Goal: Transaction & Acquisition: Book appointment/travel/reservation

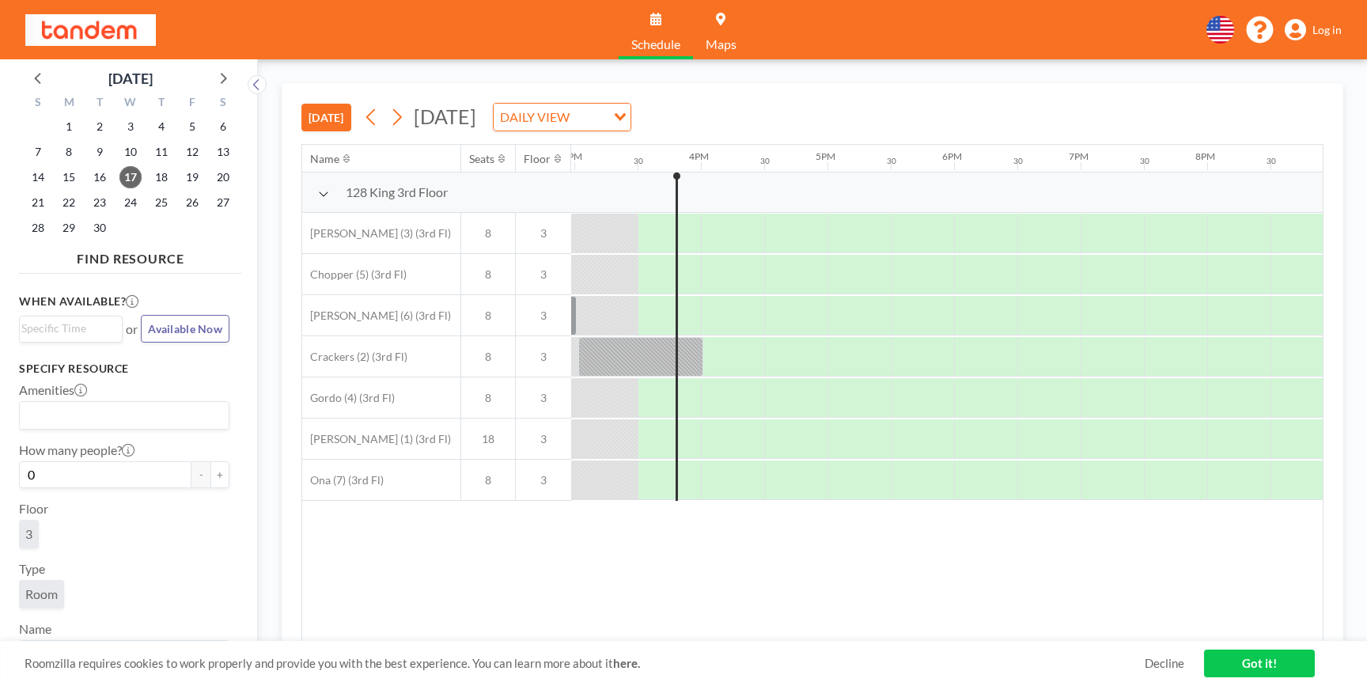
scroll to position [0, 1899]
click at [686, 360] on div at bounding box center [637, 357] width 125 height 40
click at [686, 350] on div at bounding box center [637, 357] width 125 height 40
click at [721, 357] on div at bounding box center [730, 357] width 61 height 40
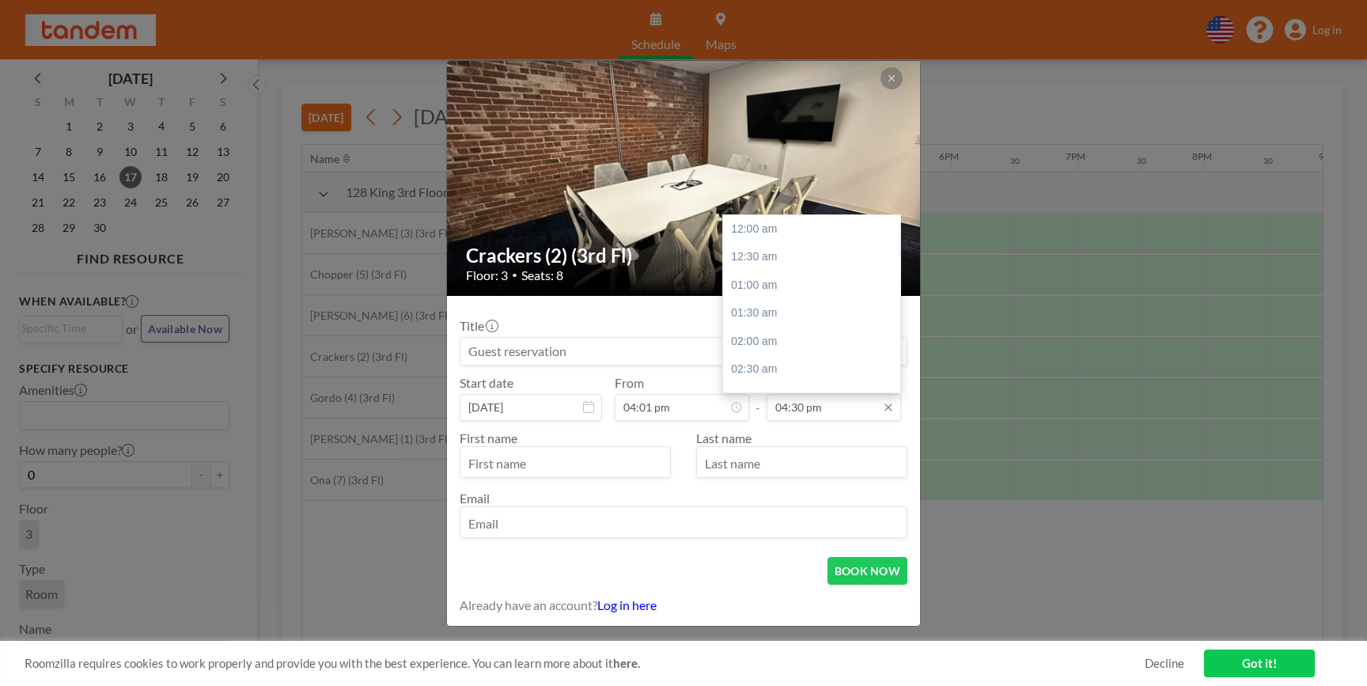
scroll to position [930, 0]
click at [835, 406] on input "04:30 pm" at bounding box center [834, 407] width 135 height 27
click at [777, 266] on div "05:00 pm" at bounding box center [816, 257] width 186 height 28
type input "05:00 pm"
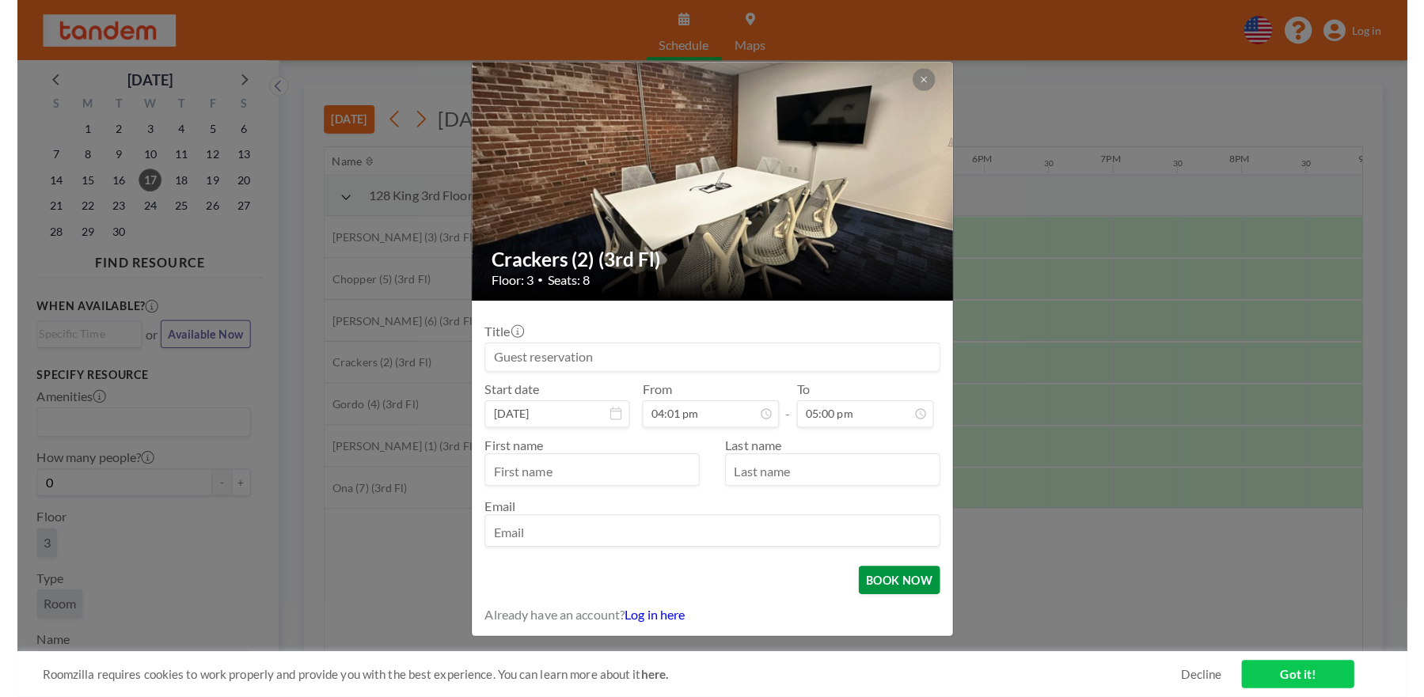
scroll to position [958, 0]
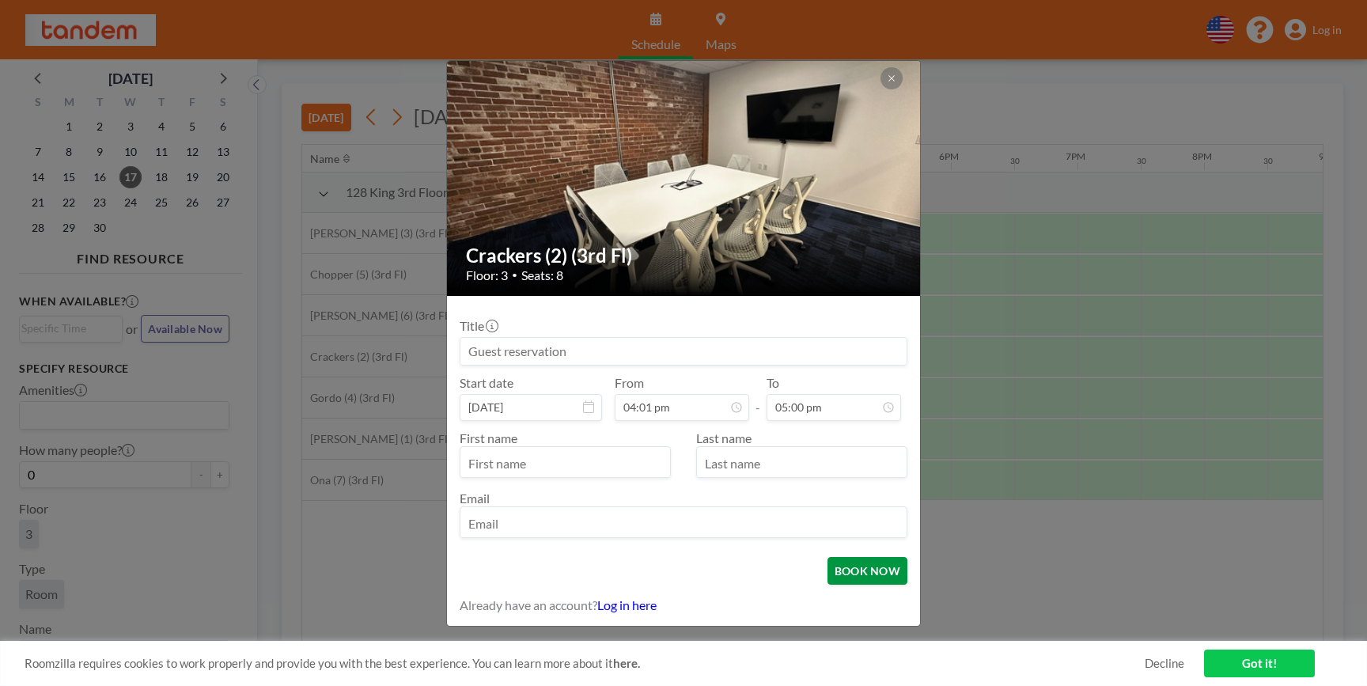
click at [863, 578] on button "BOOK NOW" at bounding box center [868, 571] width 80 height 28
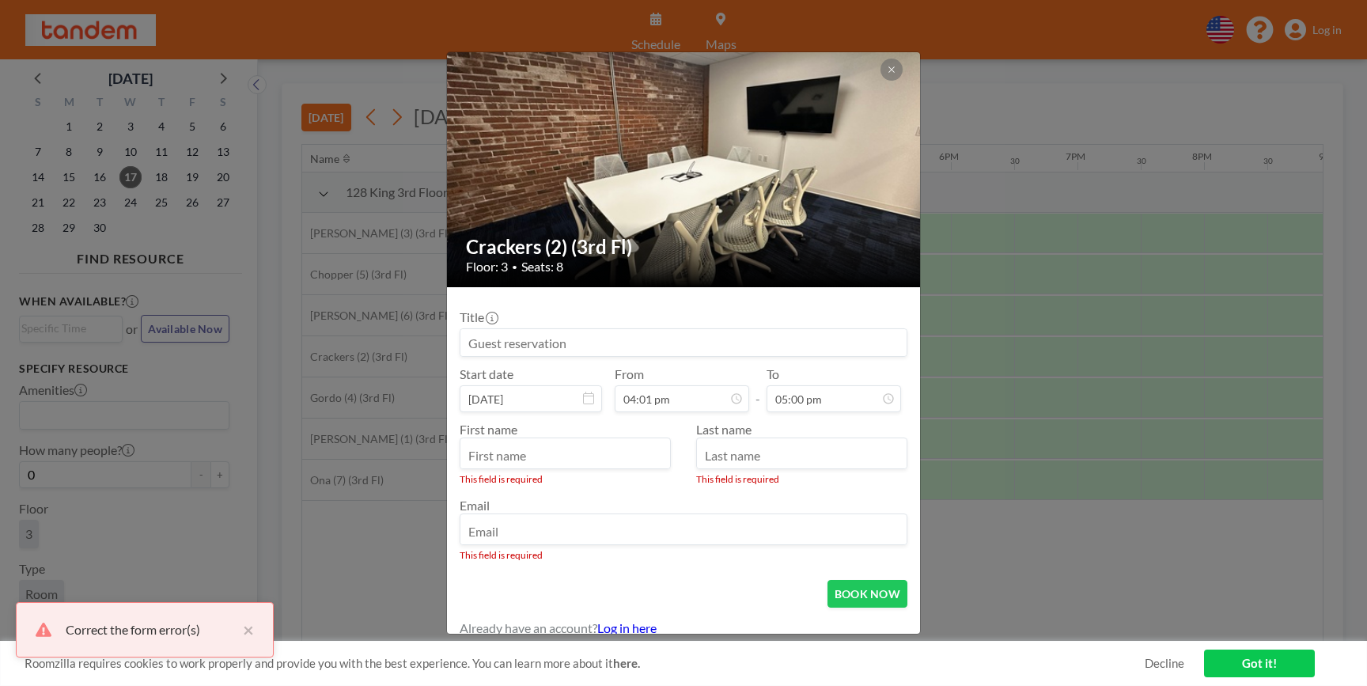
click at [590, 454] on input "text" at bounding box center [566, 455] width 210 height 27
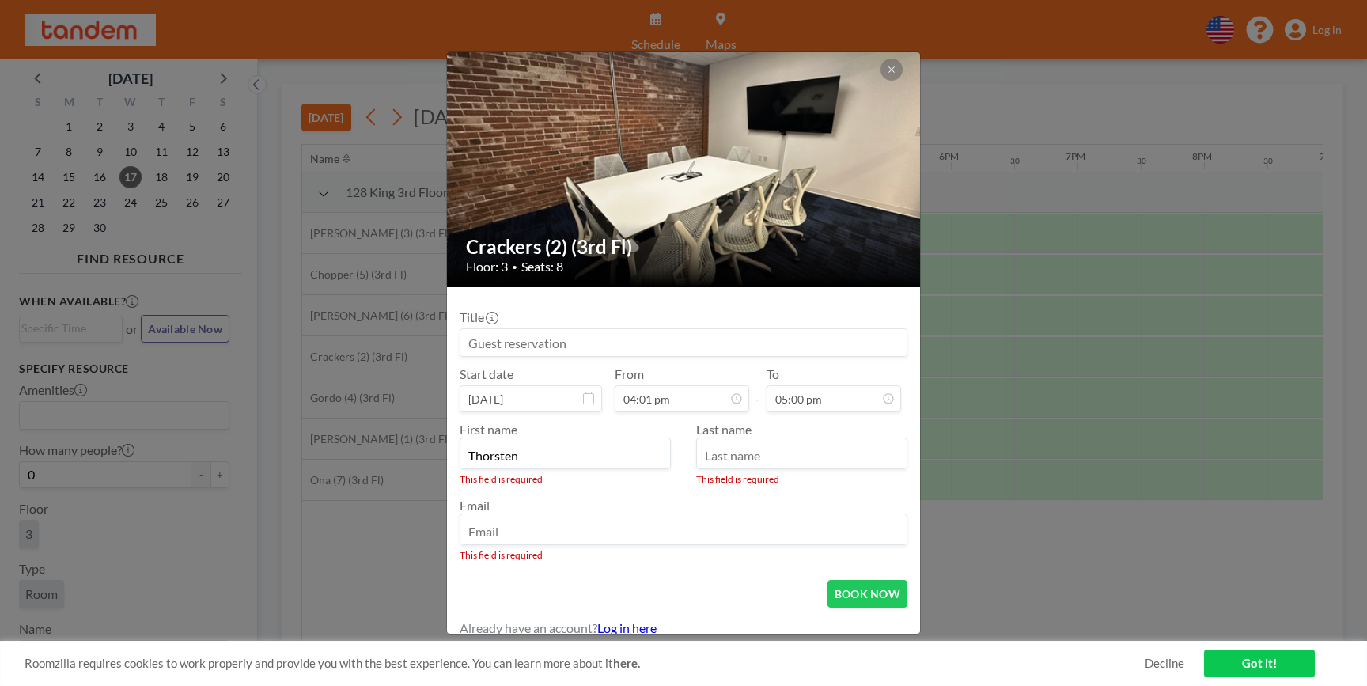
type input "Thorsten"
type input "Kuehnemund"
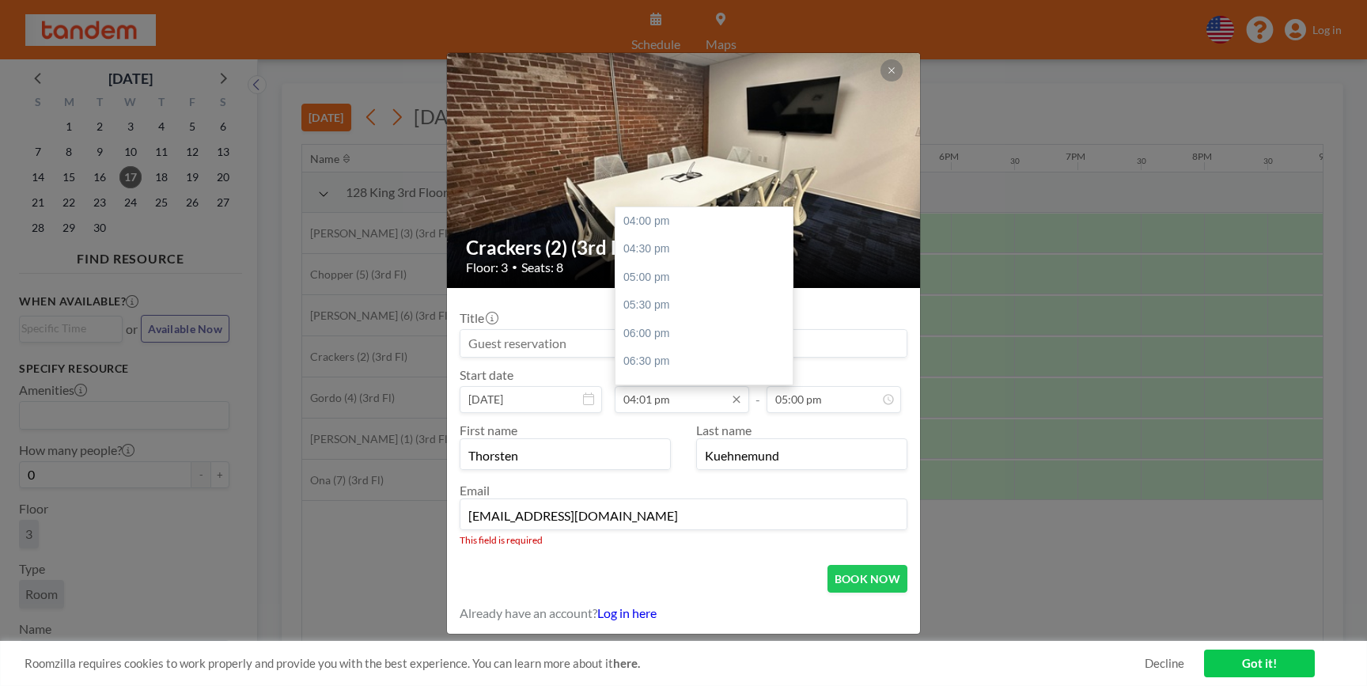
type input "[EMAIL_ADDRESS][DOMAIN_NAME]"
click at [685, 400] on input "04:01 pm" at bounding box center [682, 399] width 135 height 27
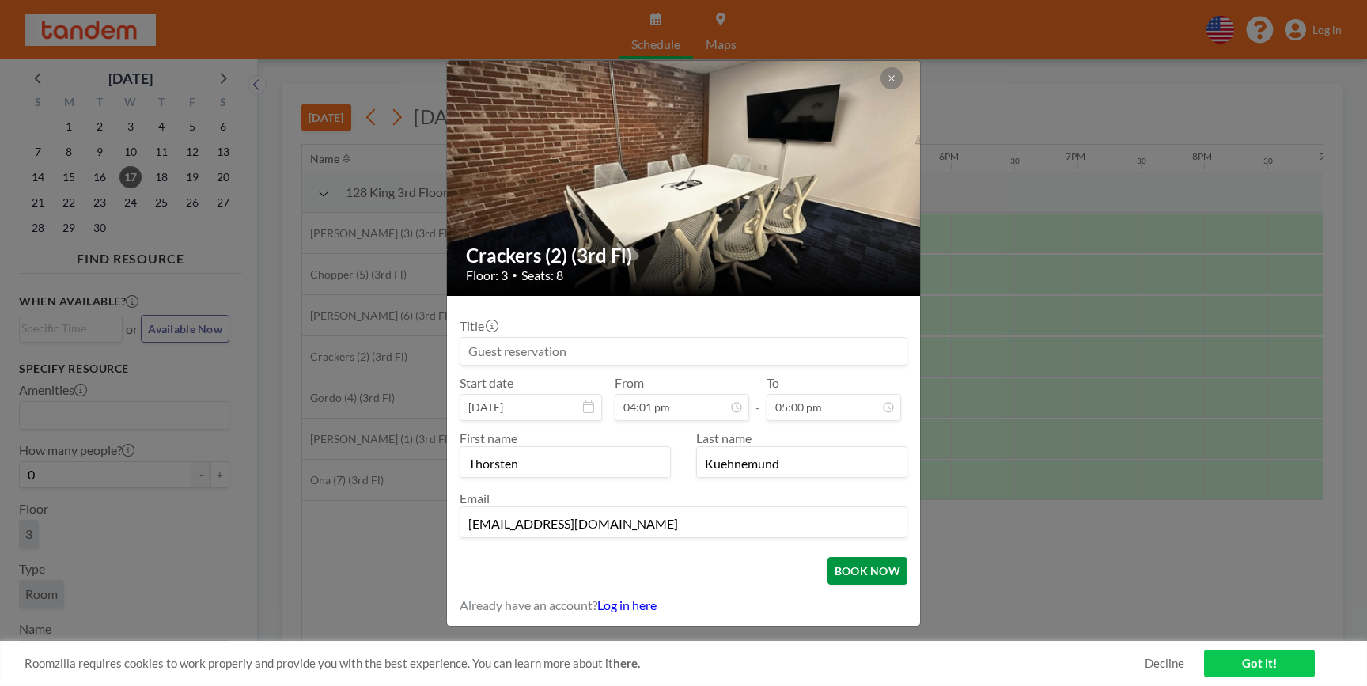
click at [878, 578] on button "BOOK NOW" at bounding box center [868, 571] width 80 height 28
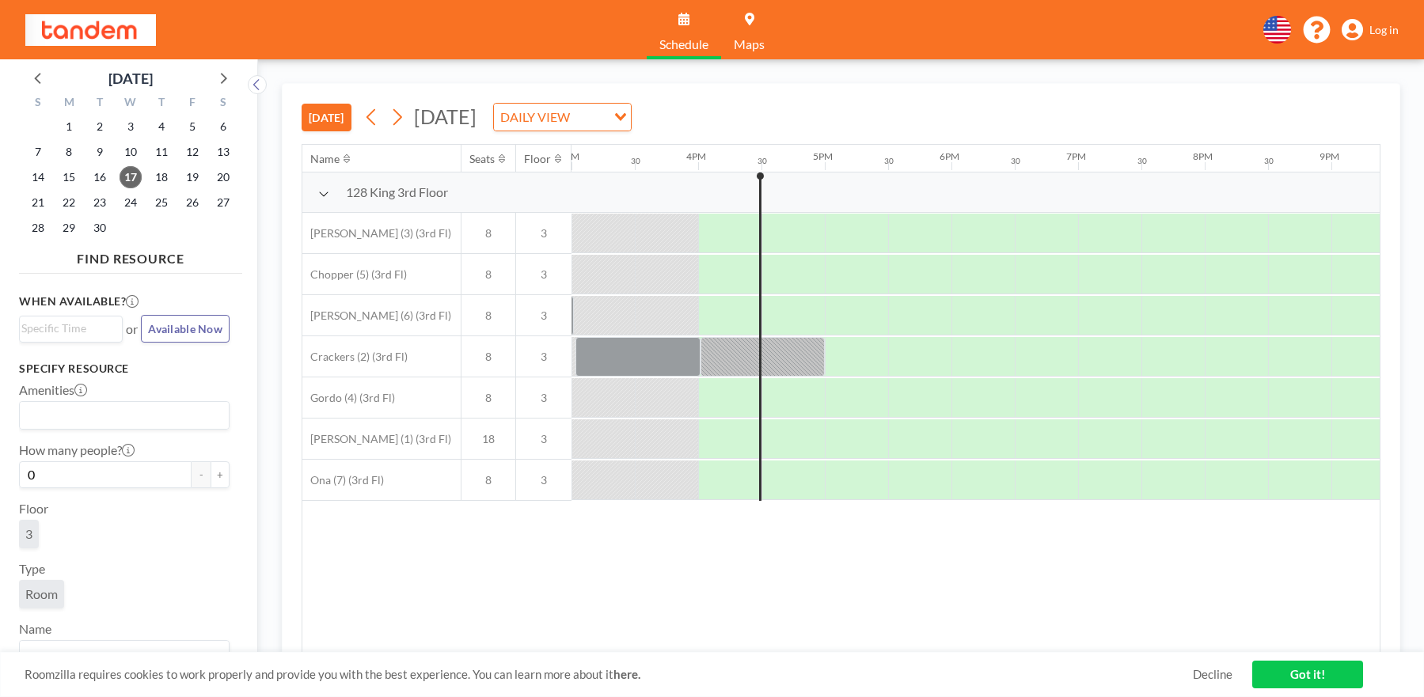
scroll to position [0, 1899]
